Goal: Book appointment/travel/reservation

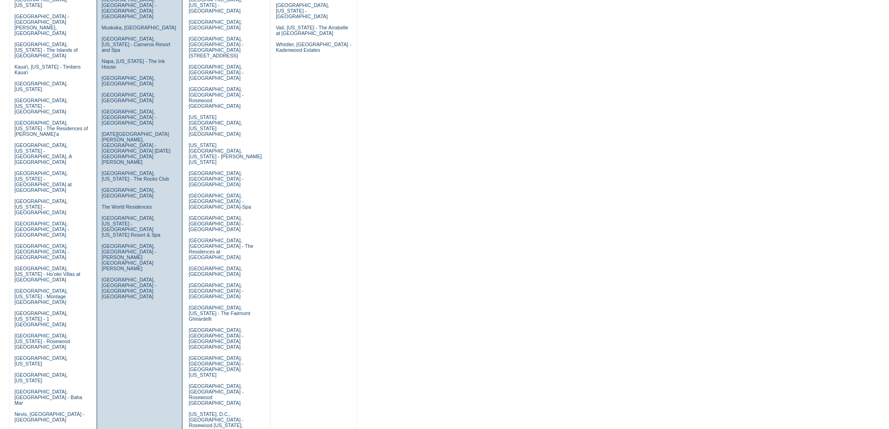
scroll to position [311, 0]
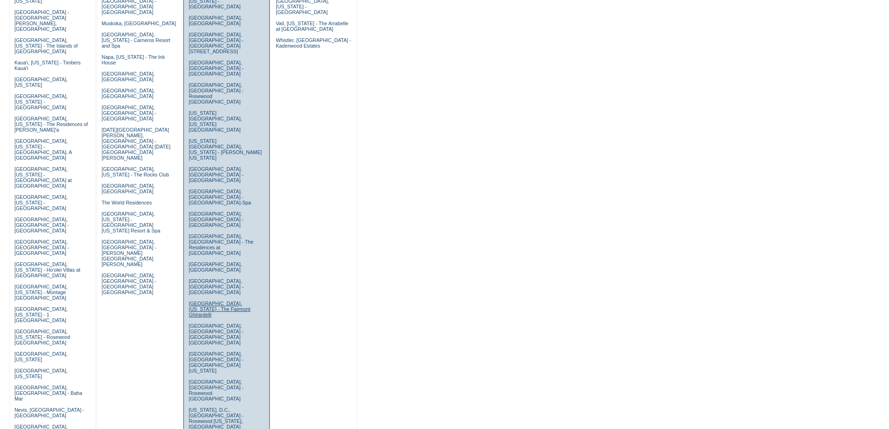
click at [194, 301] on link "[GEOGRAPHIC_DATA], [US_STATE] - The Fairmont Ghirardelli" at bounding box center [220, 309] width 62 height 17
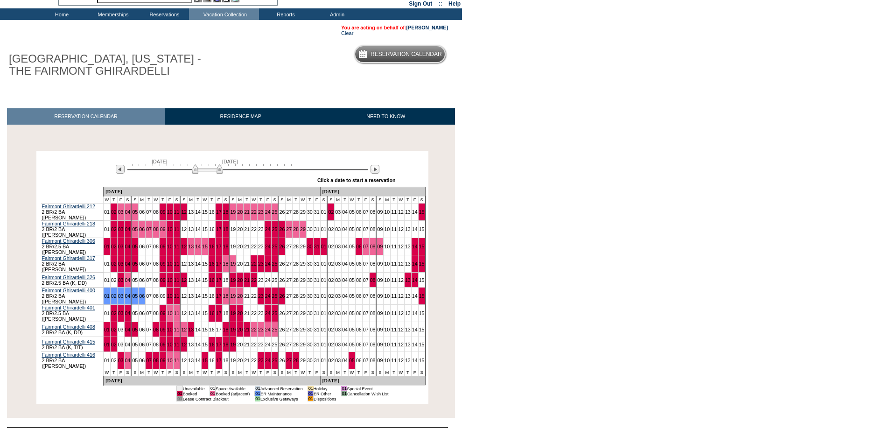
scroll to position [80, 0]
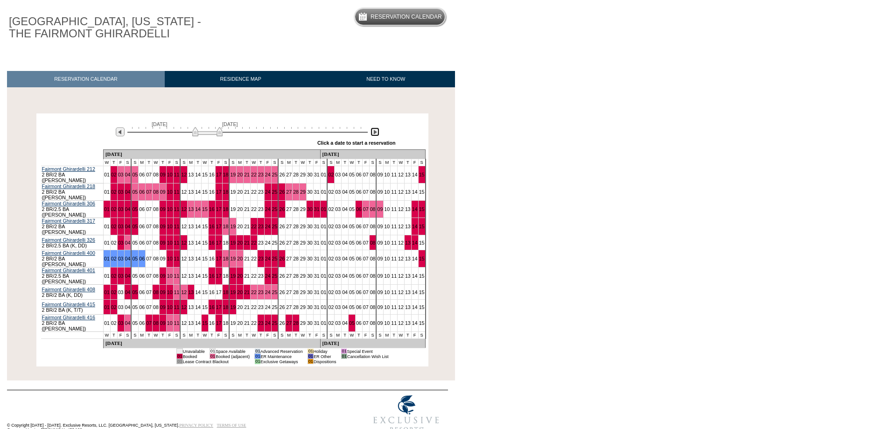
click at [375, 134] on img at bounding box center [375, 131] width 9 height 9
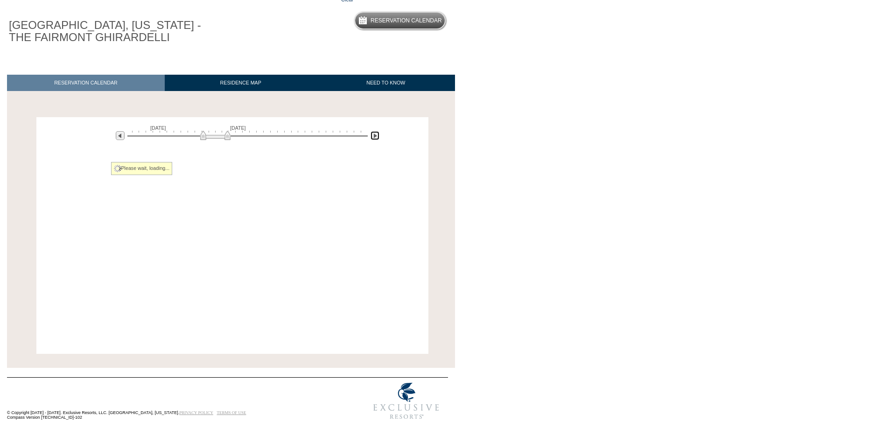
click at [375, 134] on img at bounding box center [375, 135] width 9 height 9
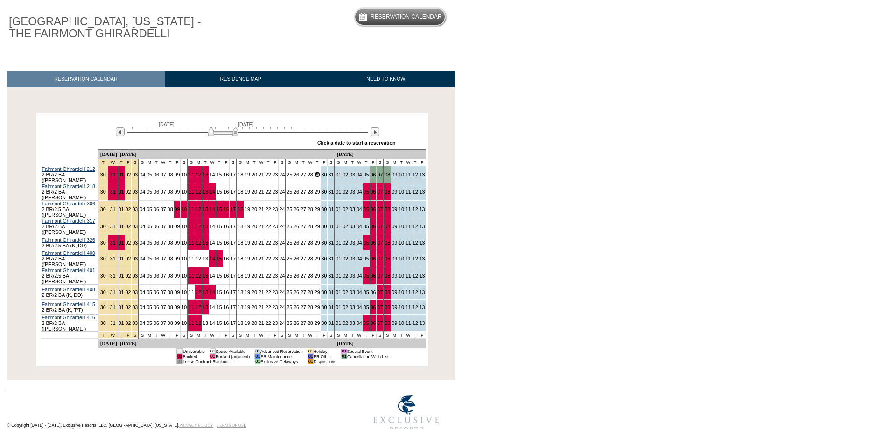
click at [315, 176] on link "29" at bounding box center [318, 175] width 6 height 6
